Goal: Task Accomplishment & Management: Complete application form

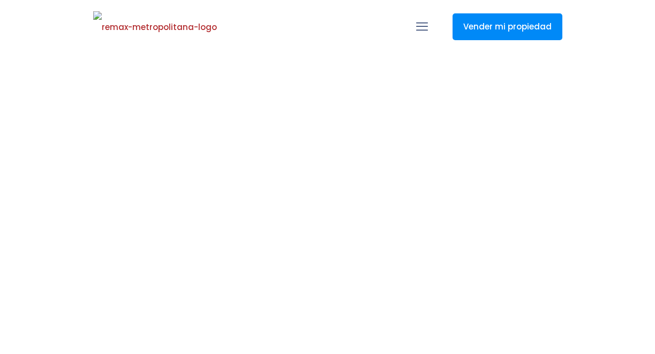
select select
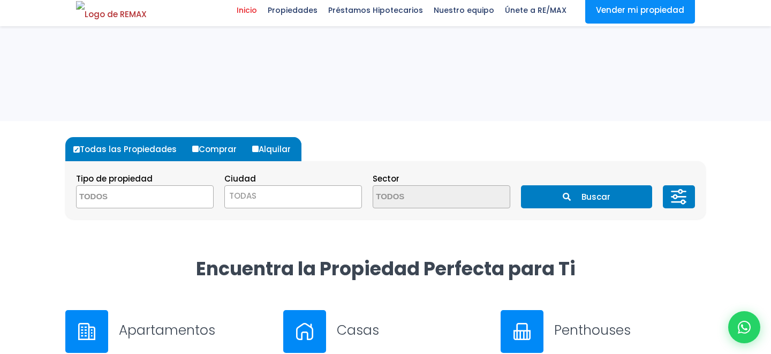
scroll to position [273, 0]
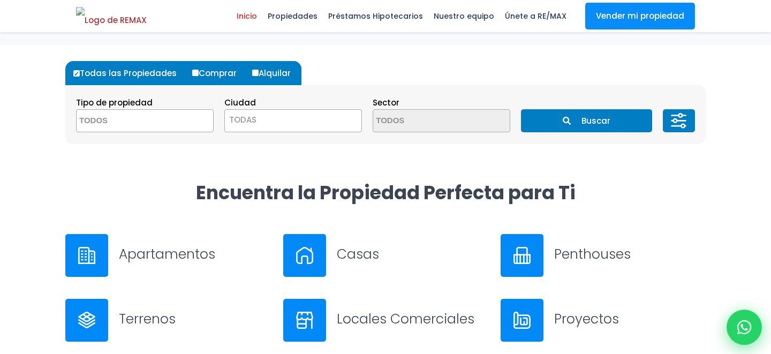
click at [655, 328] on icon at bounding box center [745, 327] width 14 height 14
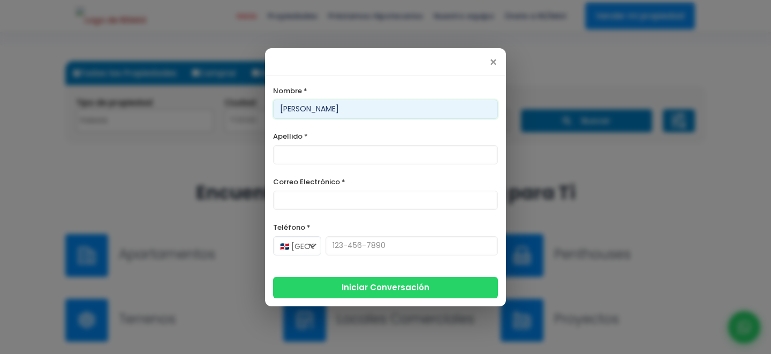
type input "[PERSON_NAME]"
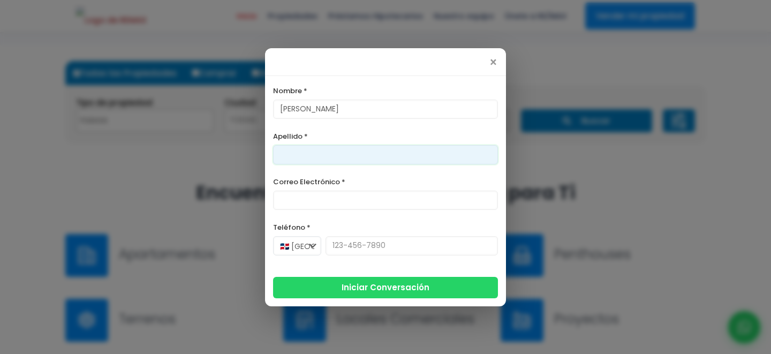
type input "v"
type input "bisbal"
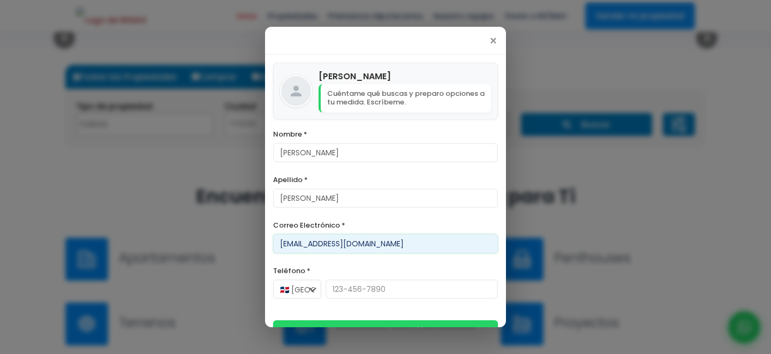
type input "[EMAIL_ADDRESS][DOMAIN_NAME]"
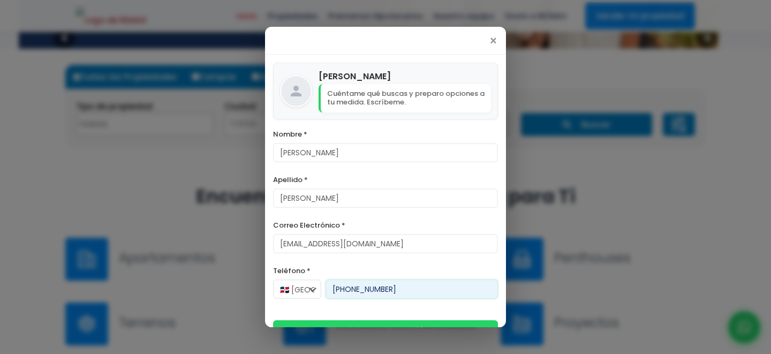
scroll to position [22, 0]
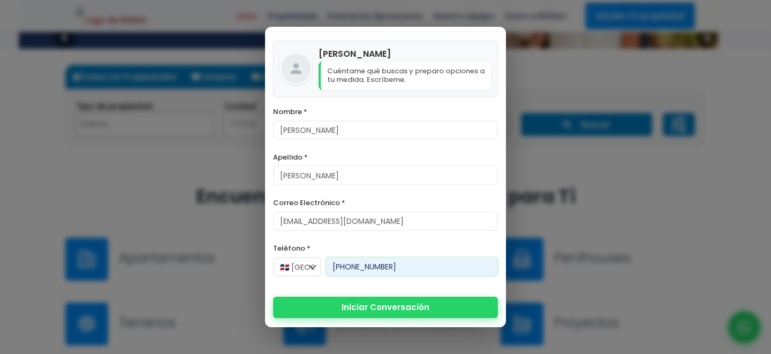
type input "[PHONE_NUMBER]"
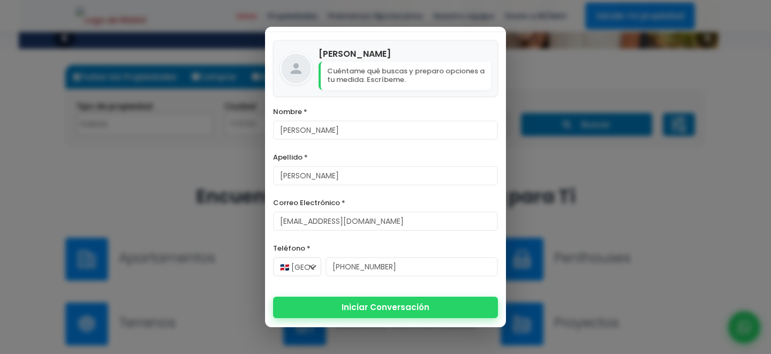
click at [409, 317] on button "Iniciar Conversación" at bounding box center [385, 307] width 225 height 21
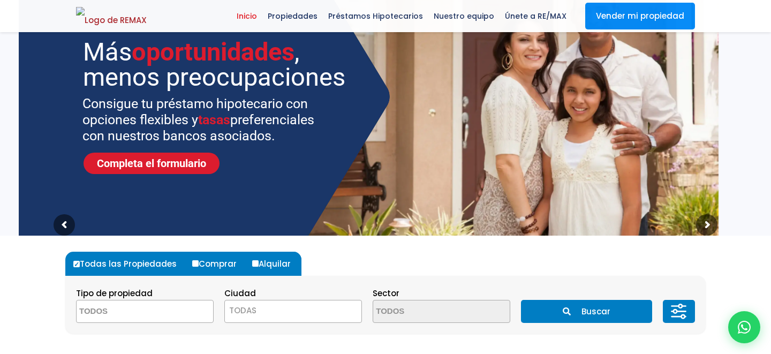
scroll to position [58, 0]
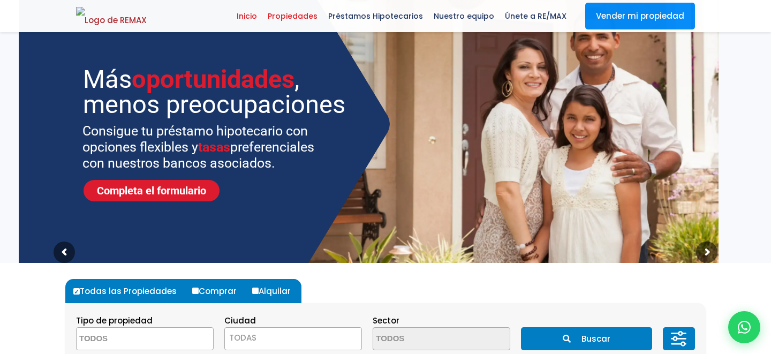
click at [317, 20] on span "Propiedades" at bounding box center [292, 16] width 61 height 16
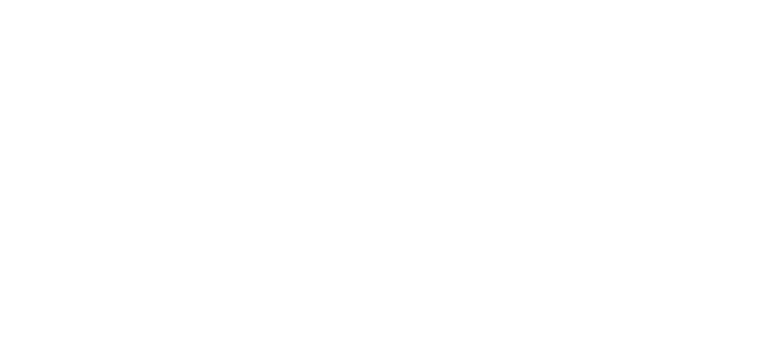
select select
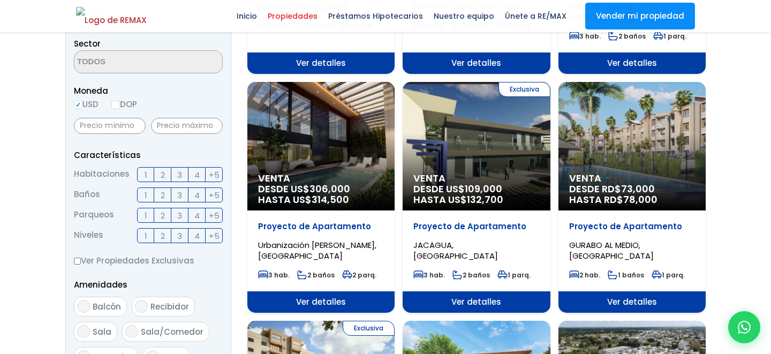
scroll to position [526, 0]
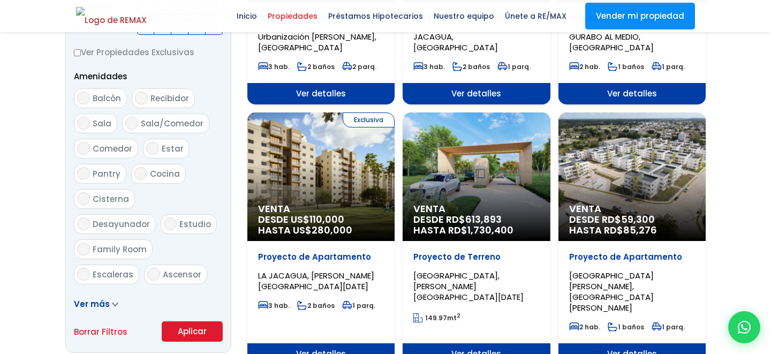
click at [294, 214] on span "DESDE US$ 110,000 HASTA US$ 280,000" at bounding box center [321, 224] width 126 height 21
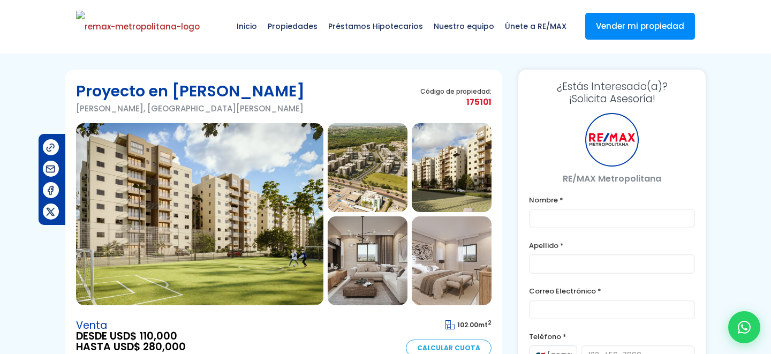
type input "[PERSON_NAME]"
type input "bisbal"
type input "[EMAIL_ADDRESS][DOMAIN_NAME]"
type input "[PHONE_NUMBER]"
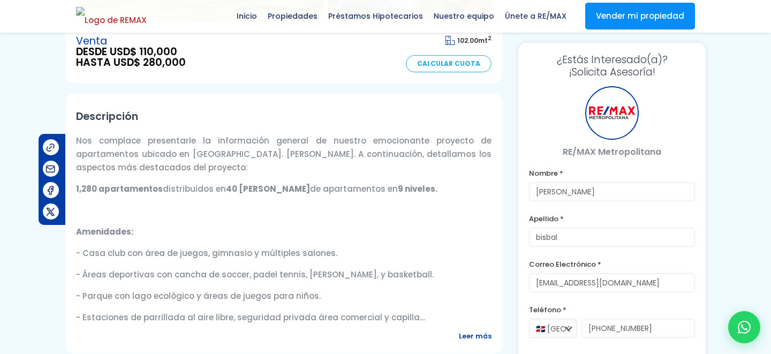
scroll to position [291, 0]
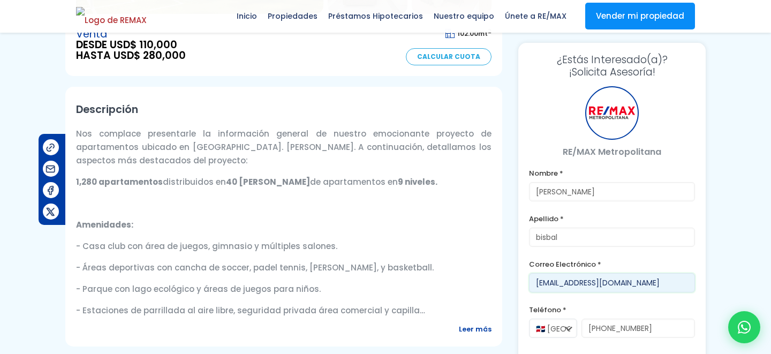
click at [557, 286] on input "[EMAIL_ADDRESS][DOMAIN_NAME]" at bounding box center [612, 282] width 166 height 19
type input "[EMAIL_ADDRESS][DOMAIN_NAME]"
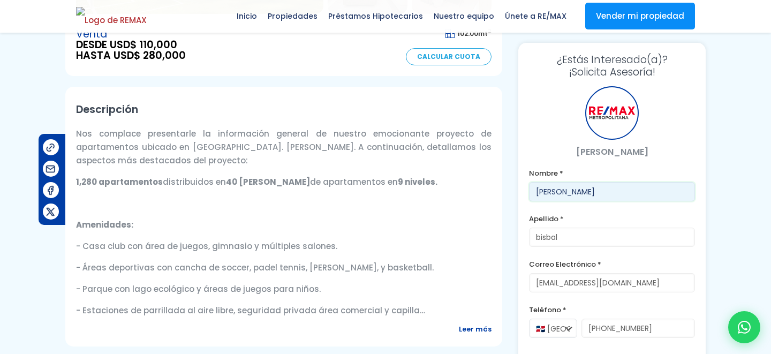
click at [548, 187] on input "[PERSON_NAME]" at bounding box center [612, 191] width 166 height 19
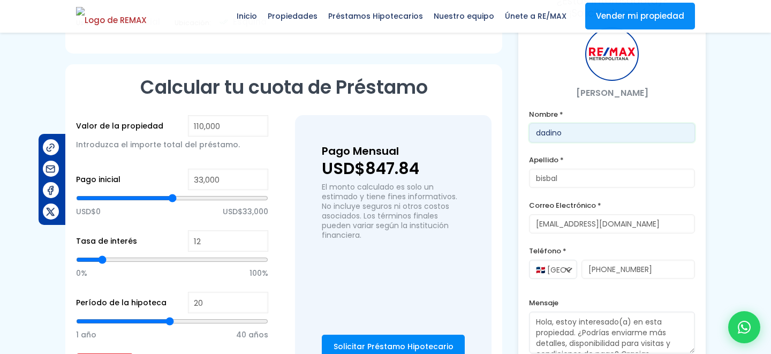
scroll to position [876, 0]
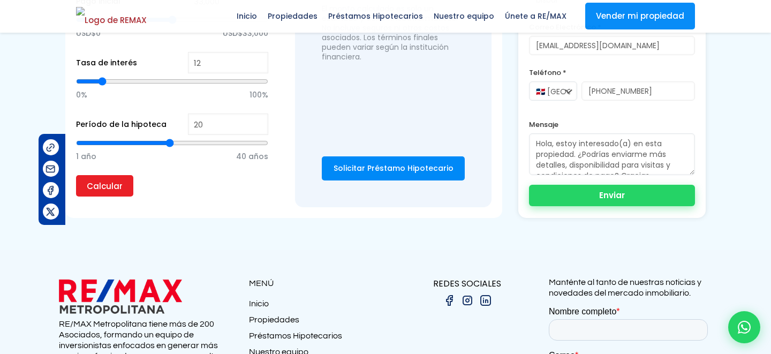
type input "dadino"
click at [582, 197] on button "Enviar" at bounding box center [612, 195] width 166 height 21
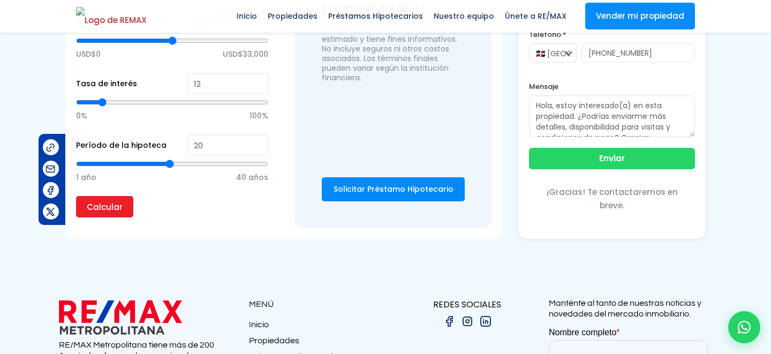
scroll to position [826, 0]
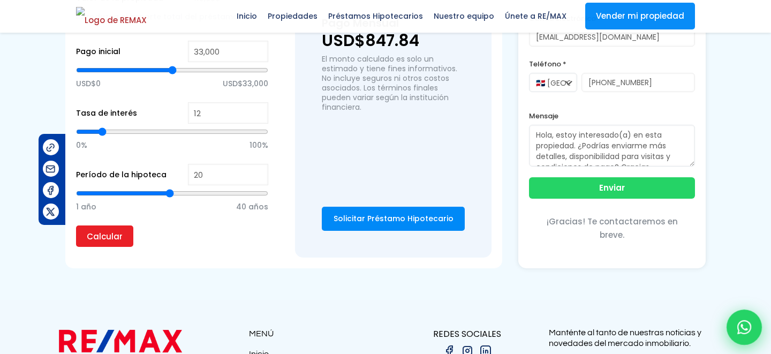
click at [741, 321] on icon at bounding box center [745, 327] width 14 height 14
type input "dadino"
type input "bisbal"
type input "[EMAIL_ADDRESS][DOMAIN_NAME]"
type input "[PHONE_NUMBER]"
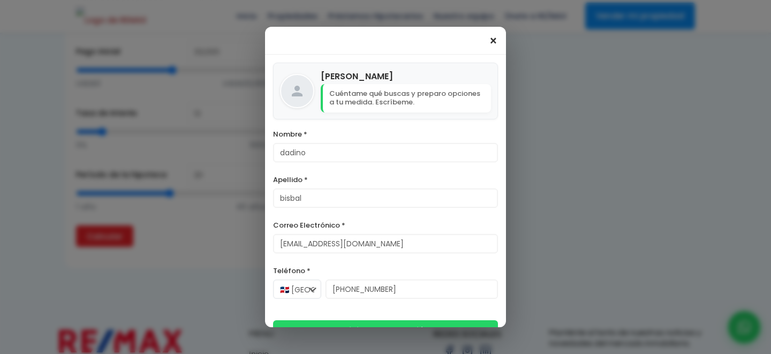
click at [496, 44] on span "×" at bounding box center [493, 41] width 9 height 13
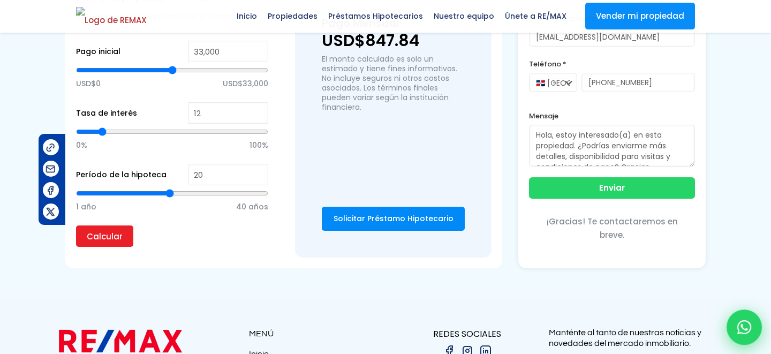
click at [742, 325] on icon at bounding box center [745, 327] width 14 height 14
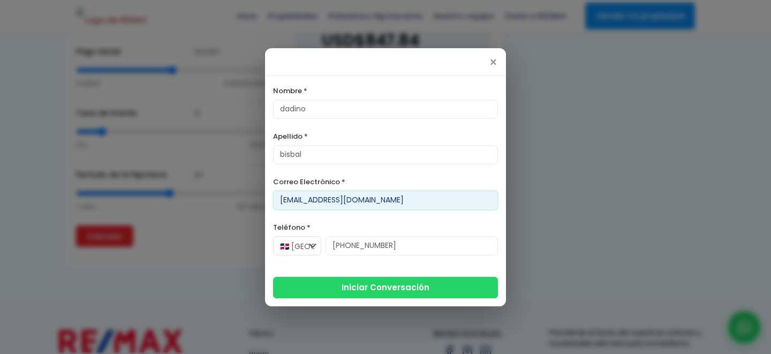
click at [286, 198] on input "[EMAIL_ADDRESS][DOMAIN_NAME]" at bounding box center [385, 200] width 225 height 19
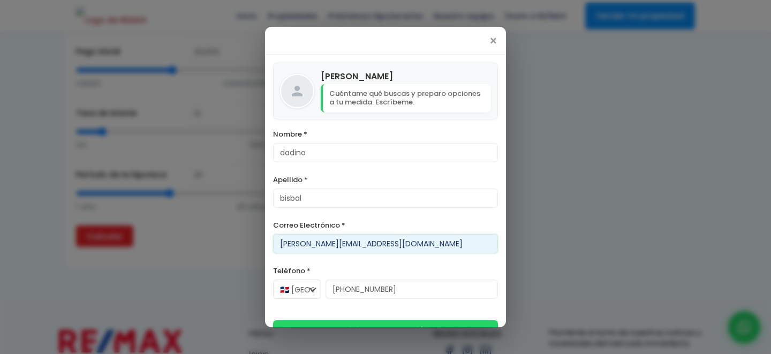
type input "[PERSON_NAME][EMAIL_ADDRESS][DOMAIN_NAME]"
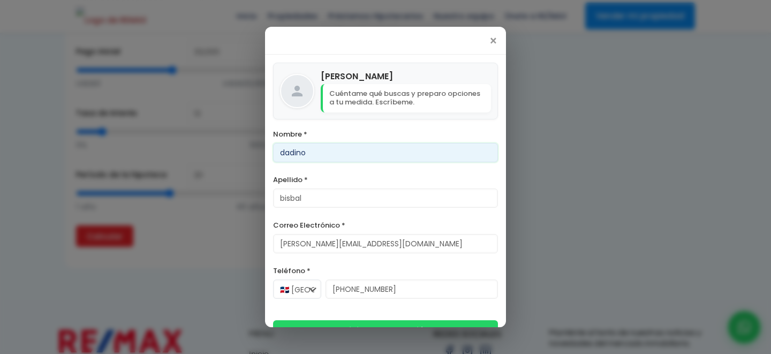
click at [298, 158] on input "dadino" at bounding box center [385, 152] width 225 height 19
type input "[PERSON_NAME]"
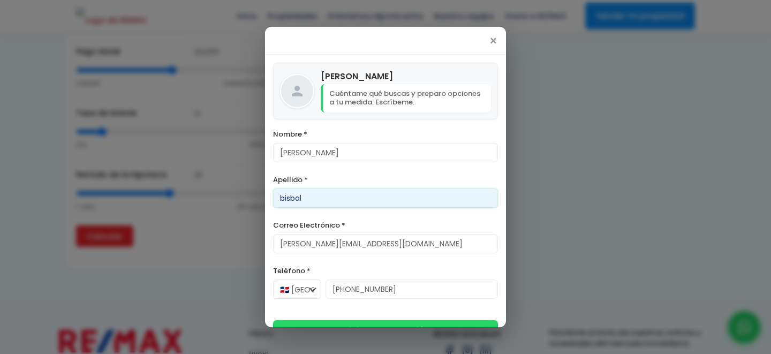
click at [290, 199] on input "bisbal" at bounding box center [385, 198] width 225 height 19
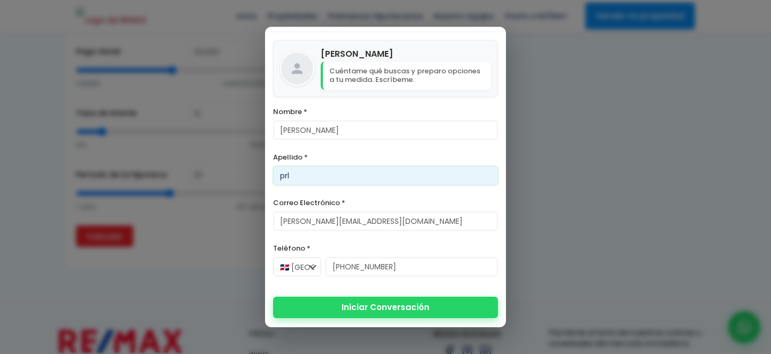
type input "prl"
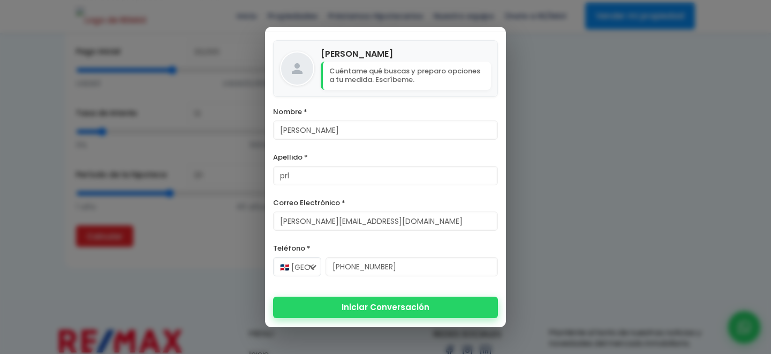
click at [354, 307] on button "Iniciar Conversación" at bounding box center [385, 307] width 225 height 21
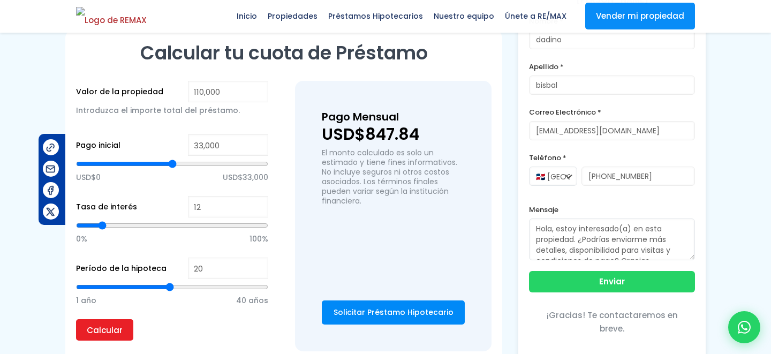
scroll to position [675, 0]
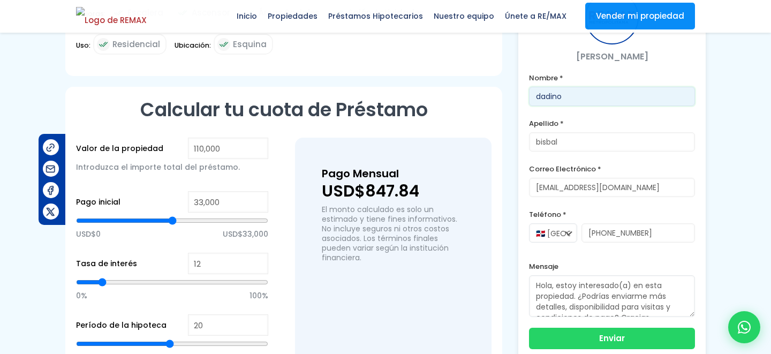
click at [564, 94] on input "dadino" at bounding box center [612, 96] width 166 height 19
type input "dorquina"
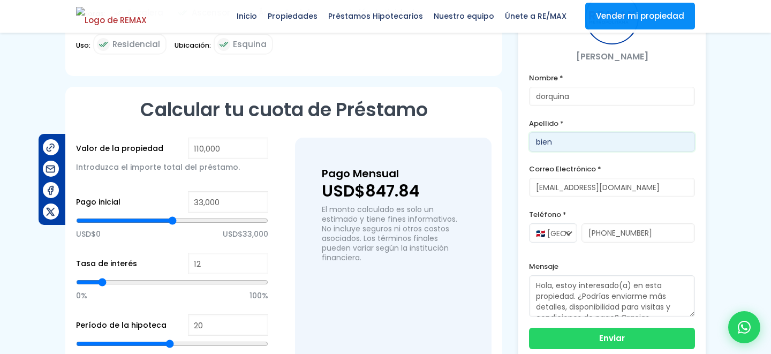
type input "bien"
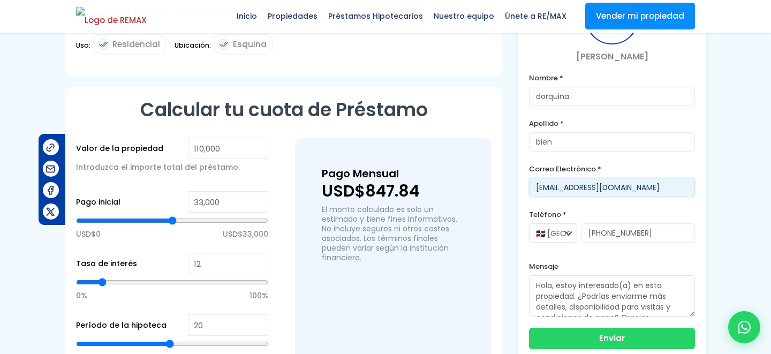
type input "[EMAIL_ADDRESS][DOMAIN_NAME]"
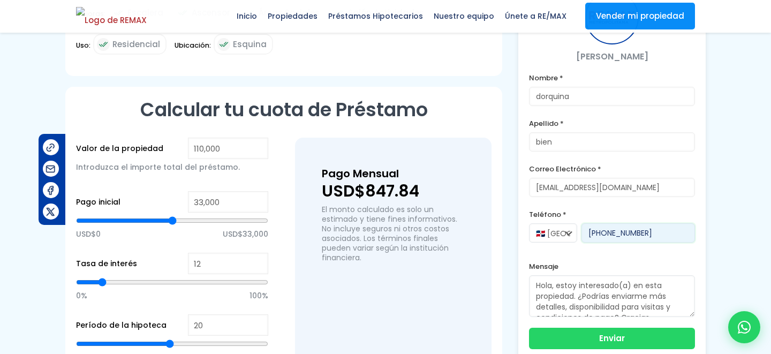
click at [610, 234] on input "[PHONE_NUMBER]" at bounding box center [639, 232] width 114 height 19
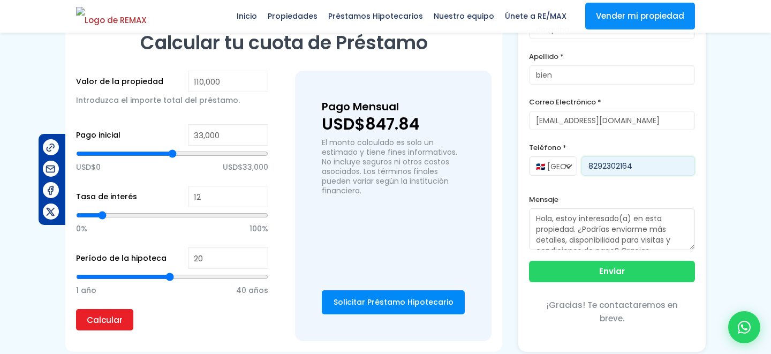
scroll to position [748, 0]
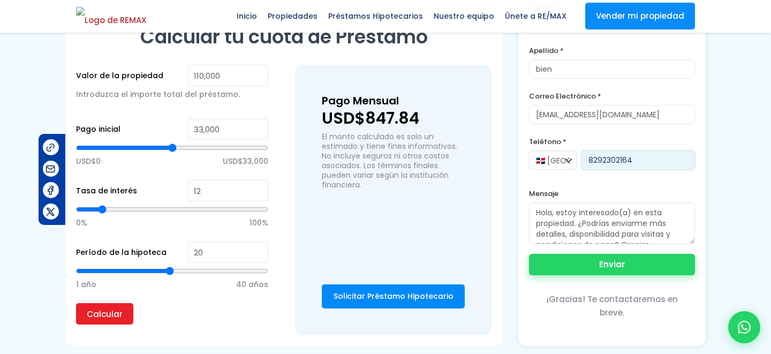
type input "8292302164"
click at [607, 266] on button "Enviar" at bounding box center [612, 264] width 166 height 21
